Goal: Find specific page/section: Find specific page/section

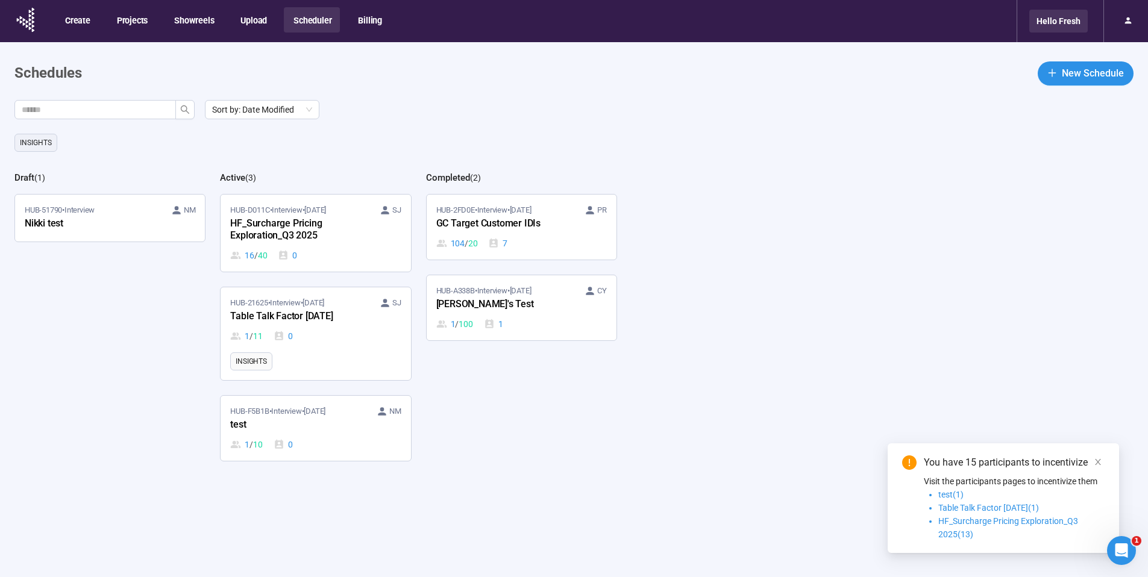
click at [1031, 21] on div "Hello Fresh" at bounding box center [1059, 21] width 58 height 23
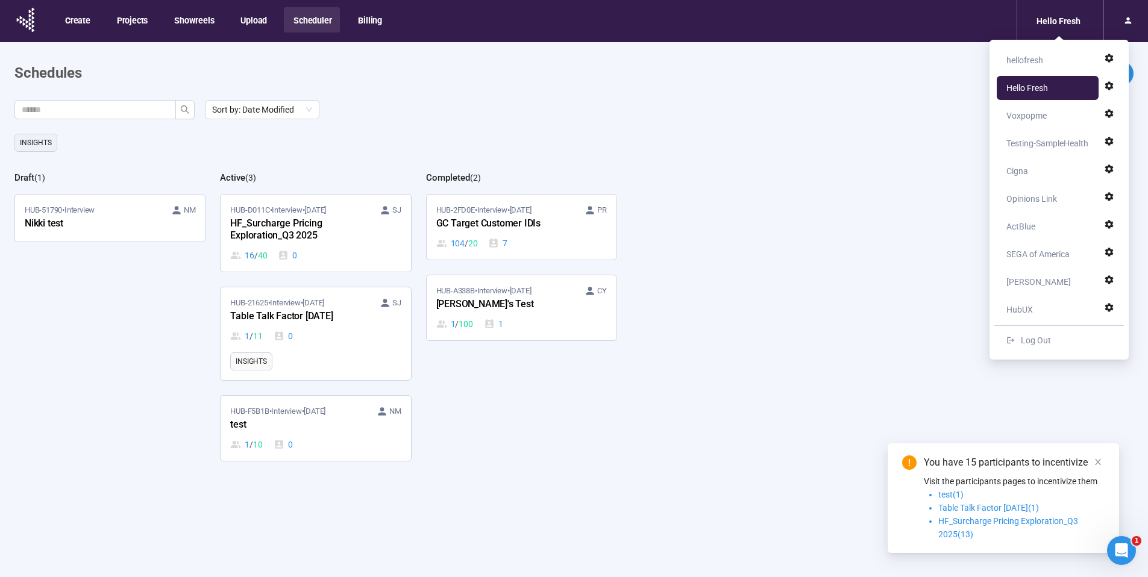
click at [1049, 313] on div "HubUX" at bounding box center [1051, 310] width 89 height 24
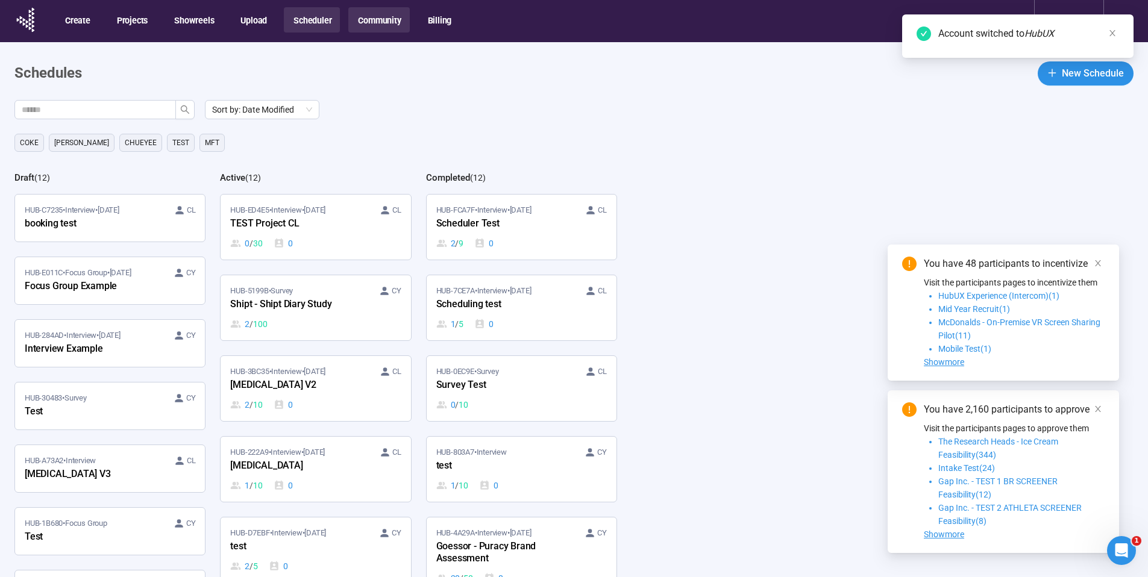
click at [385, 19] on button "Community" at bounding box center [378, 19] width 61 height 25
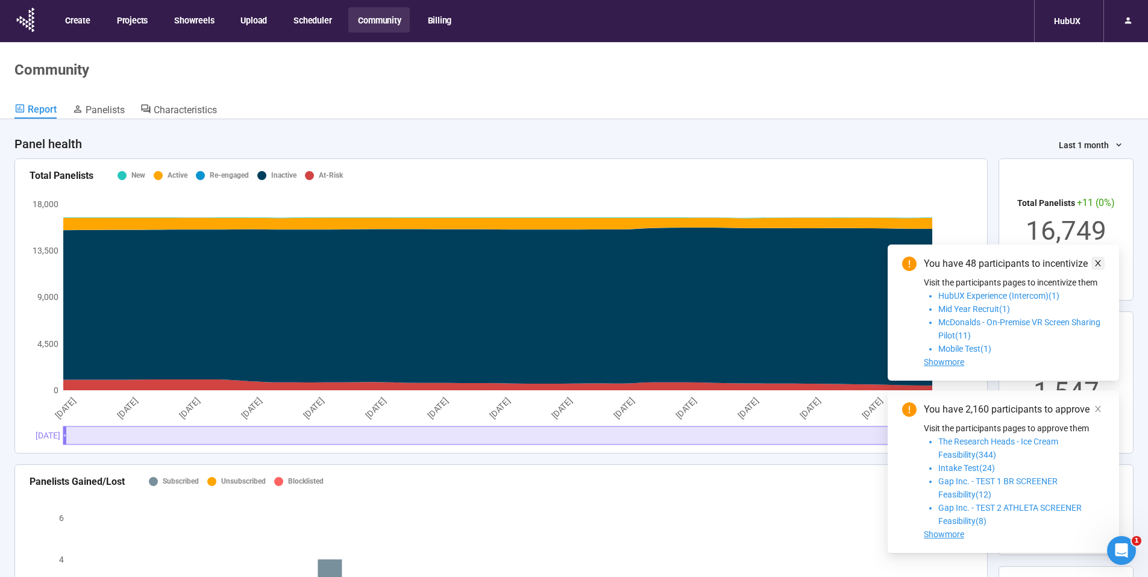
click at [1103, 266] on link at bounding box center [1098, 263] width 13 height 13
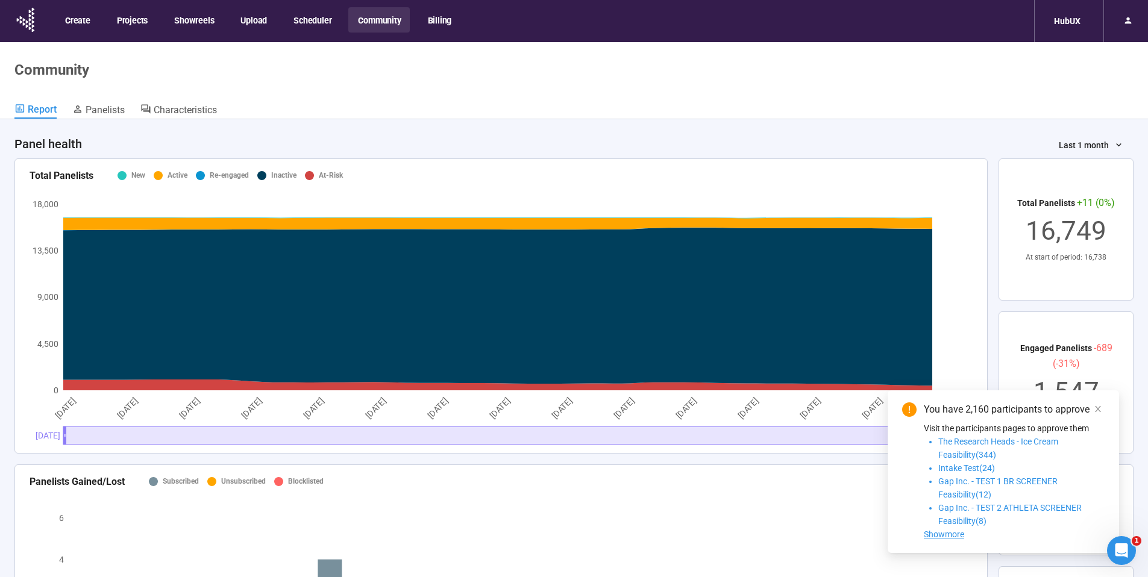
click at [1098, 413] on icon "close" at bounding box center [1098, 409] width 8 height 8
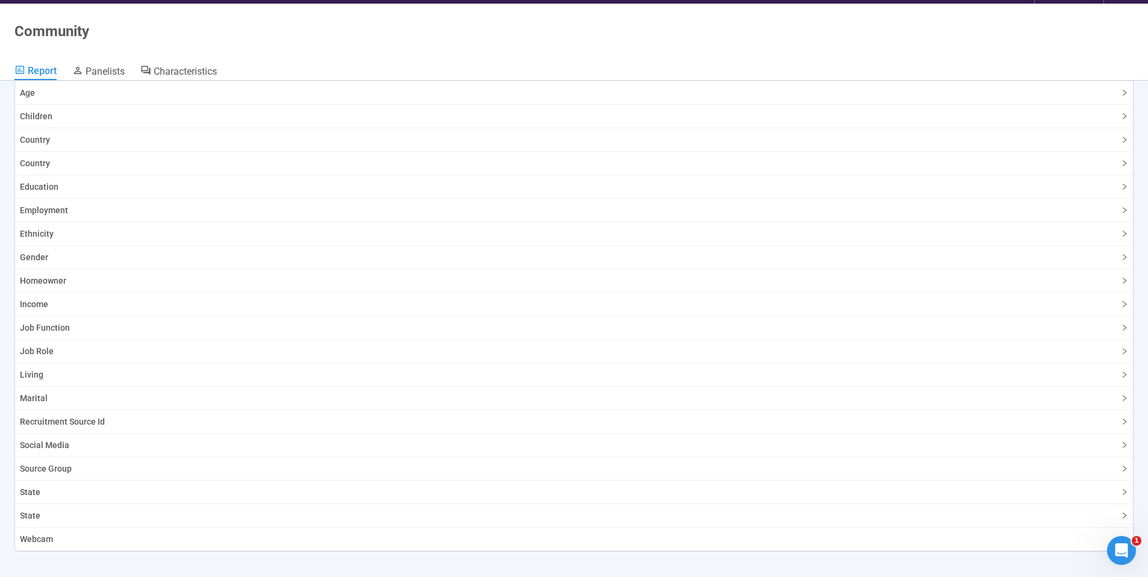
scroll to position [42, 0]
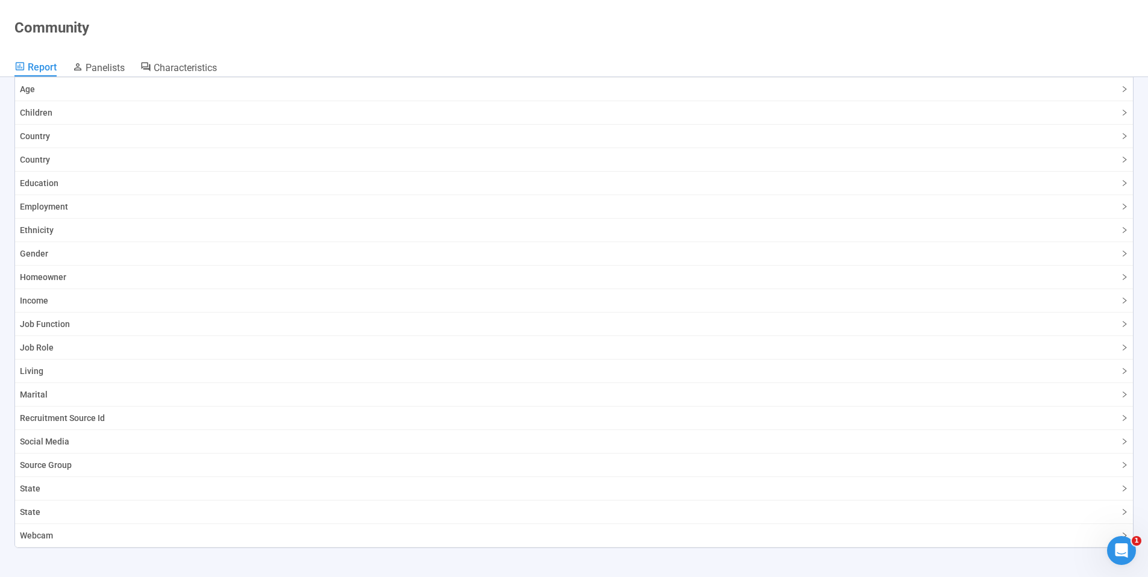
click at [127, 493] on span "State" at bounding box center [567, 488] width 1094 height 13
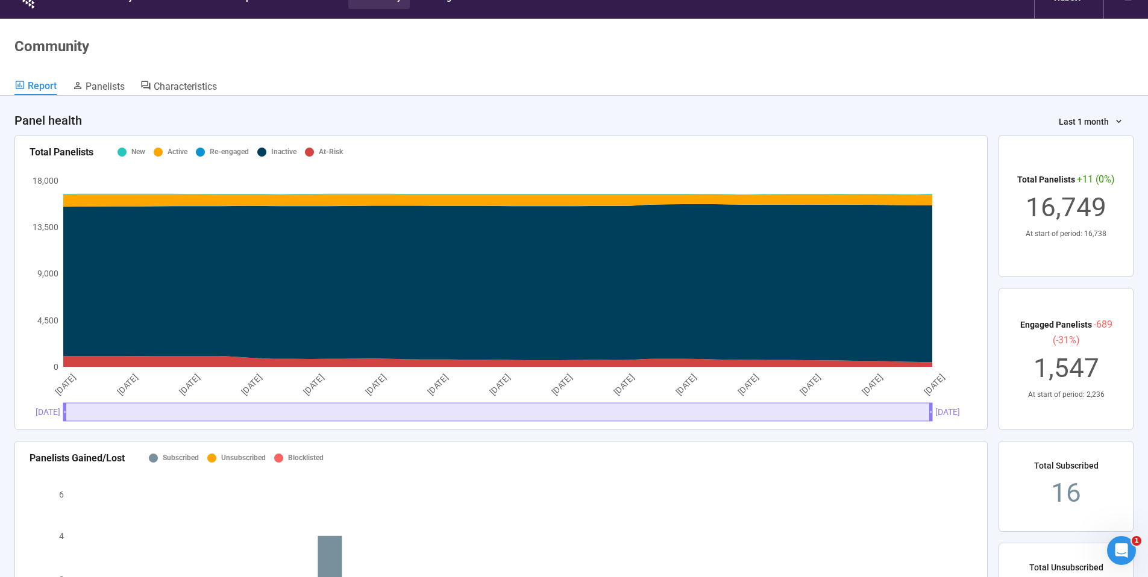
scroll to position [0, 0]
